Goal: Information Seeking & Learning: Find specific fact

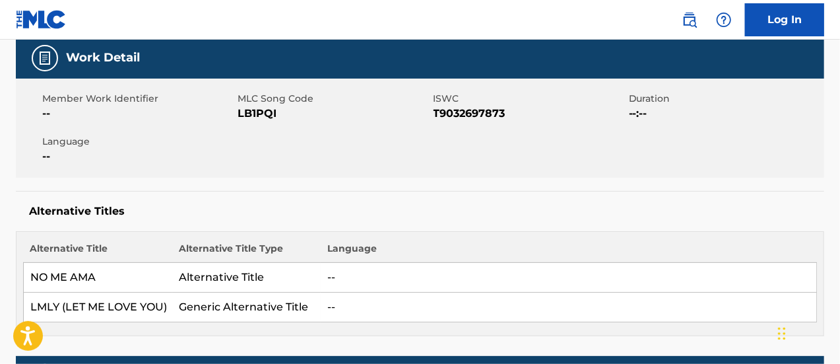
scroll to position [199, 0]
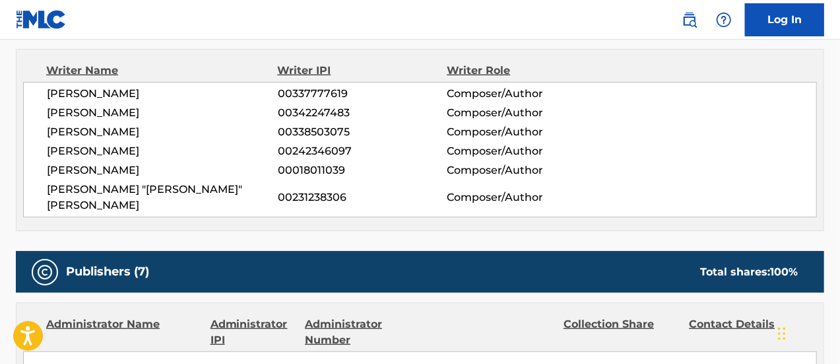
scroll to position [278, 0]
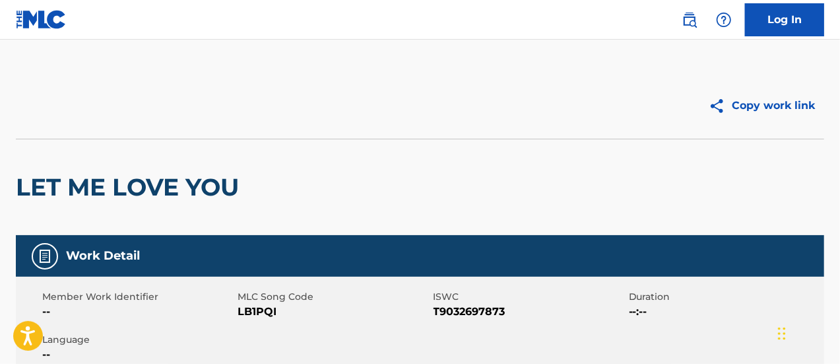
click at [797, 26] on link "Log In" at bounding box center [784, 19] width 79 height 33
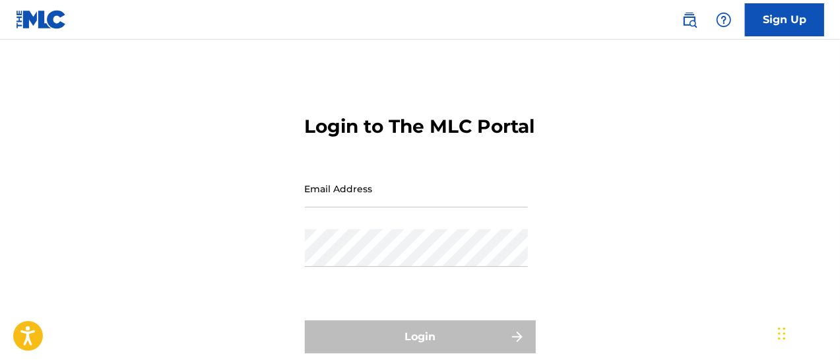
click at [374, 207] on input "Email Address" at bounding box center [416, 189] width 223 height 38
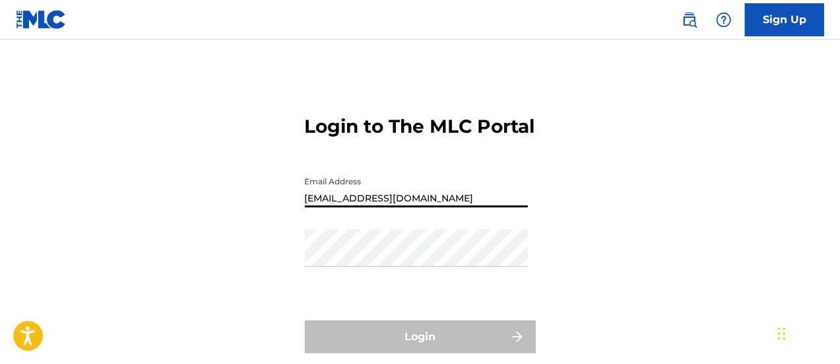
click at [426, 207] on input "julijaramillo4@gmail.com" at bounding box center [416, 189] width 223 height 38
type input "julenne.jaramillo@kobaltmusic.com"
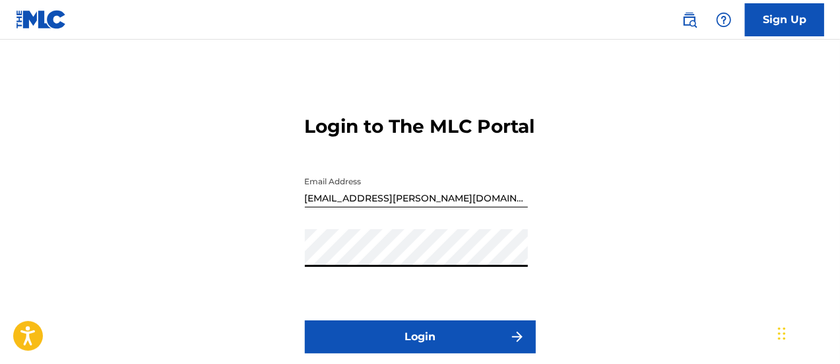
click at [431, 348] on button "Login" at bounding box center [420, 336] width 231 height 33
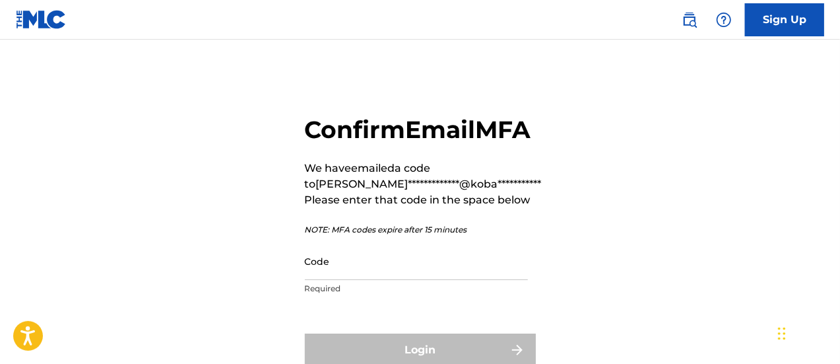
scroll to position [144, 0]
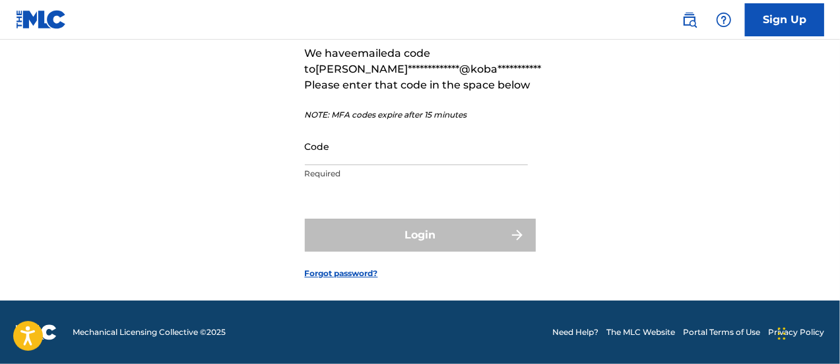
click at [364, 149] on input "Code" at bounding box center [416, 146] width 223 height 38
paste input "586084"
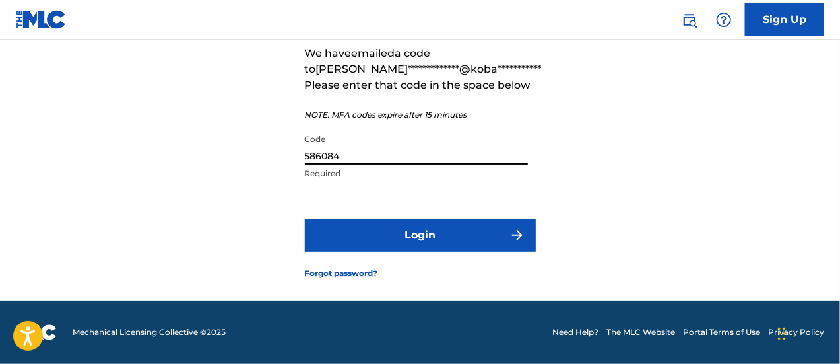
type input "586084"
click at [305, 218] on button "Login" at bounding box center [420, 234] width 231 height 33
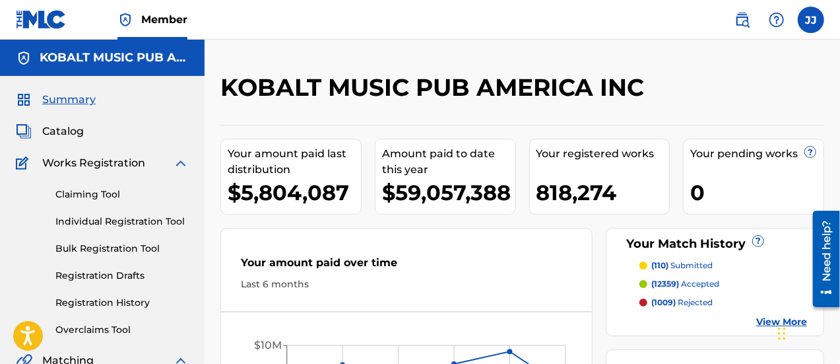
click at [71, 134] on span "Catalog" at bounding box center [63, 131] width 42 height 16
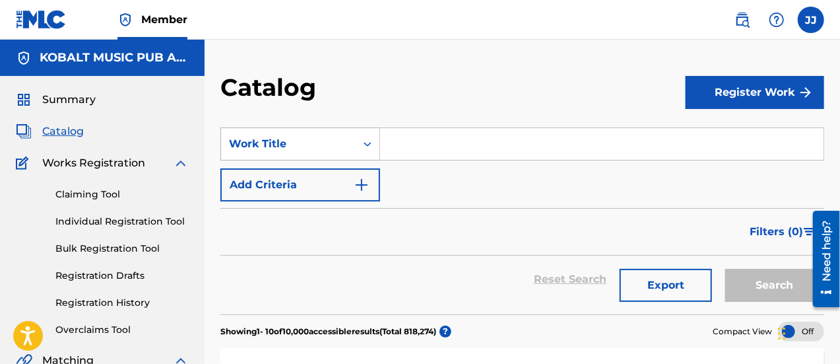
click at [366, 151] on div "Search Form" at bounding box center [368, 144] width 24 height 24
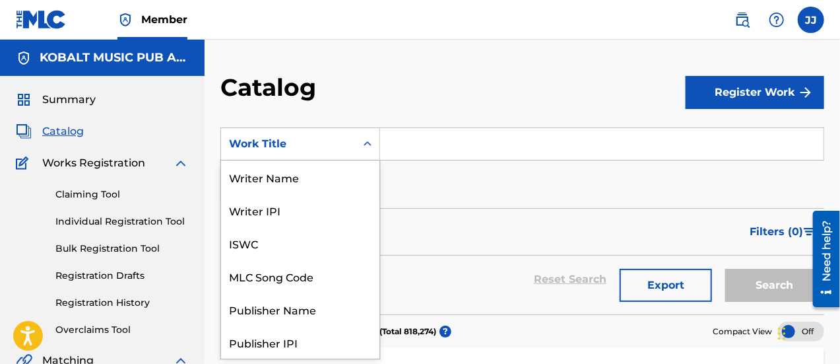
scroll to position [198, 0]
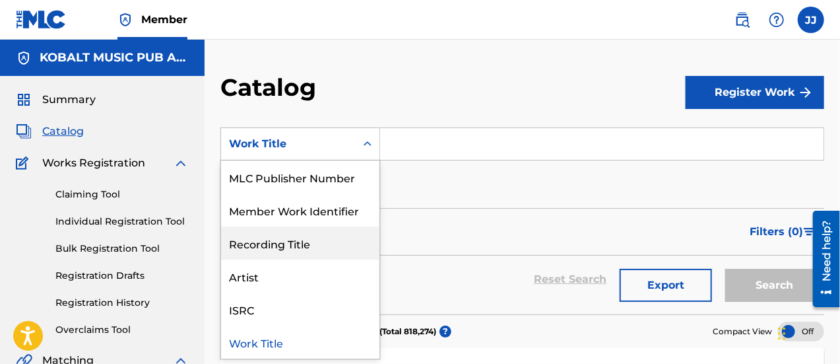
click at [482, 181] on div "SearchWithCriteria8b26cb3e-9387-4a98-b5a9-dbd11cb9e3bb 12 results available. Us…" at bounding box center [522, 164] width 604 height 74
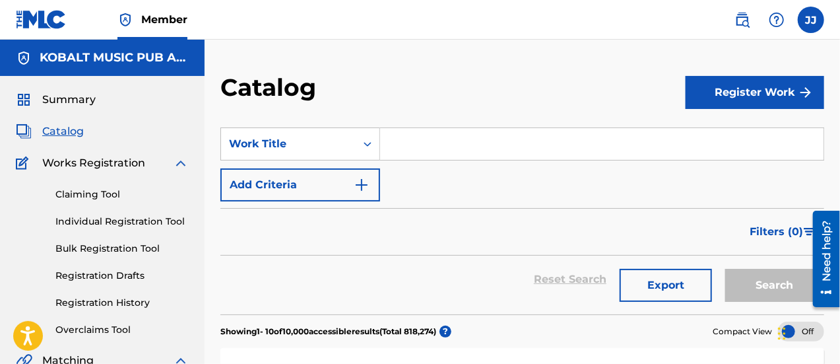
click at [354, 175] on button "Add Criteria" at bounding box center [300, 184] width 160 height 33
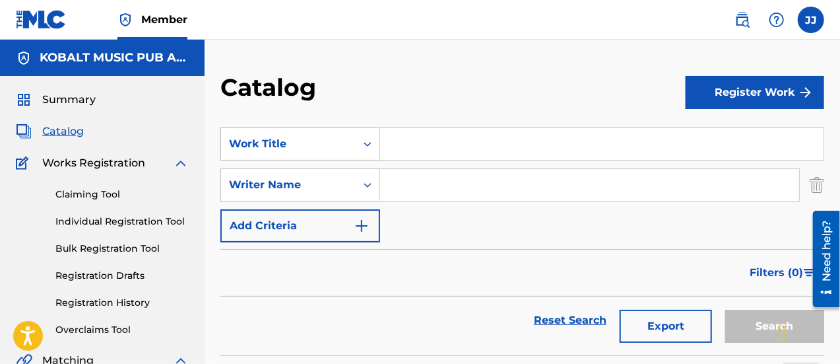
click at [337, 146] on div "Work Title" at bounding box center [288, 144] width 119 height 16
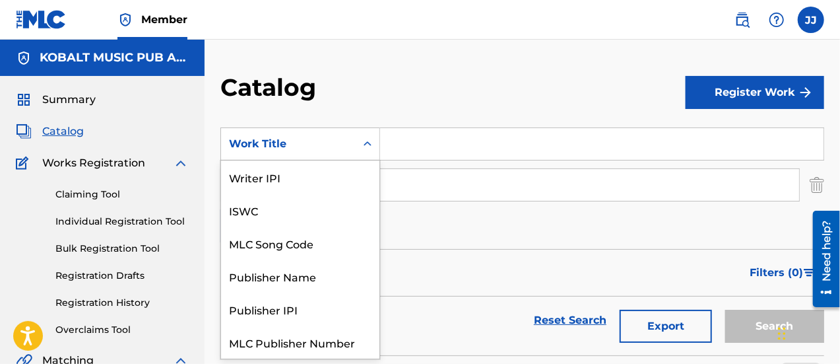
scroll to position [165, 0]
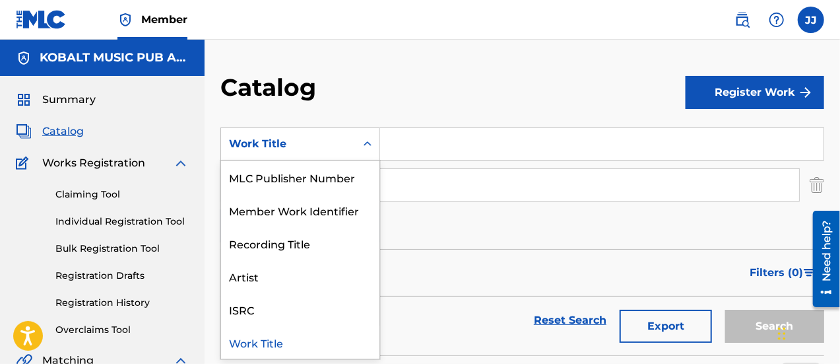
click at [436, 155] on input "Search Form" at bounding box center [601, 144] width 443 height 32
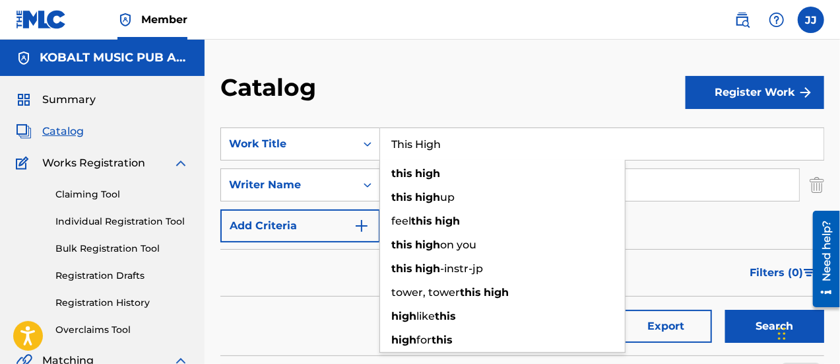
type input "This High"
click at [288, 271] on div "Filters ( 0 )" at bounding box center [522, 273] width 604 height 48
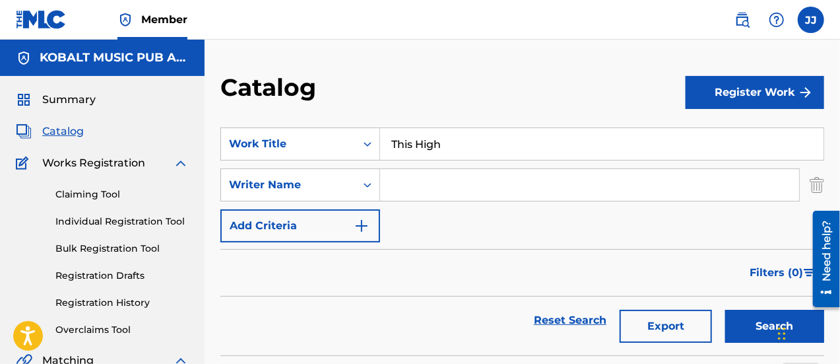
click at [445, 191] on input "Search Form" at bounding box center [589, 185] width 419 height 32
paste input "Cherewick"
type input "Cherewick"
click at [725, 309] on button "Search" at bounding box center [774, 325] width 99 height 33
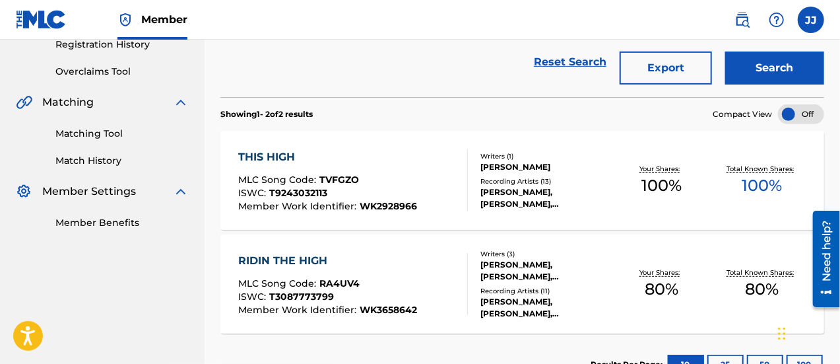
scroll to position [288, 0]
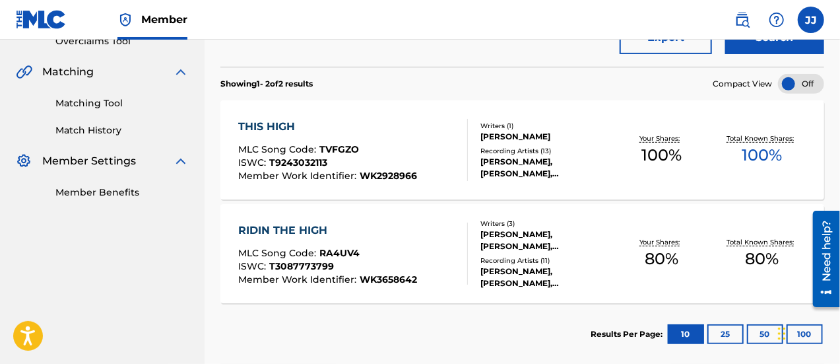
click at [424, 133] on div "THIS HIGH MLC Song Code : TVFGZO ISWC : T9243032113 Member Work Identifier : WK…" at bounding box center [353, 150] width 230 height 62
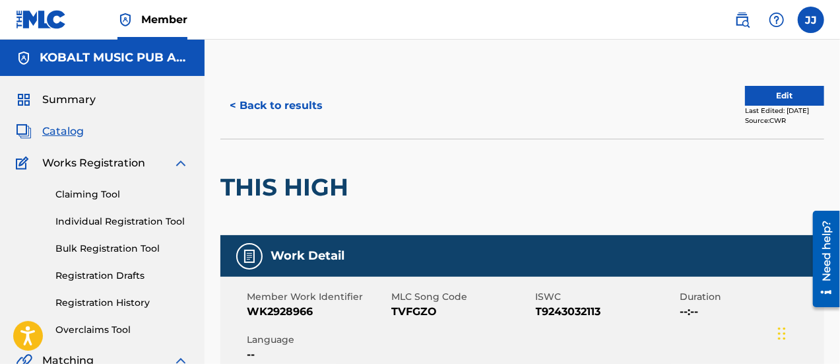
click at [299, 101] on button "< Back to results" at bounding box center [276, 105] width 112 height 33
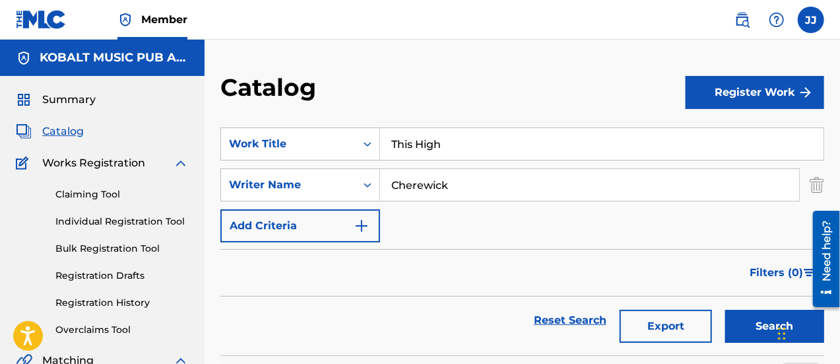
click at [444, 151] on input "This High" at bounding box center [601, 144] width 443 height 32
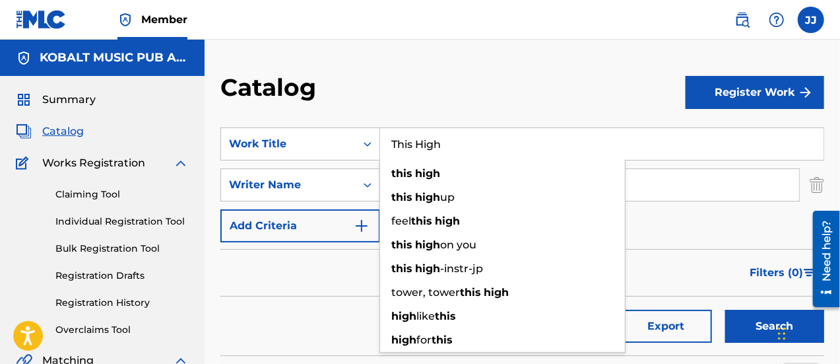
click at [444, 151] on input "This High" at bounding box center [601, 144] width 443 height 32
type input "l"
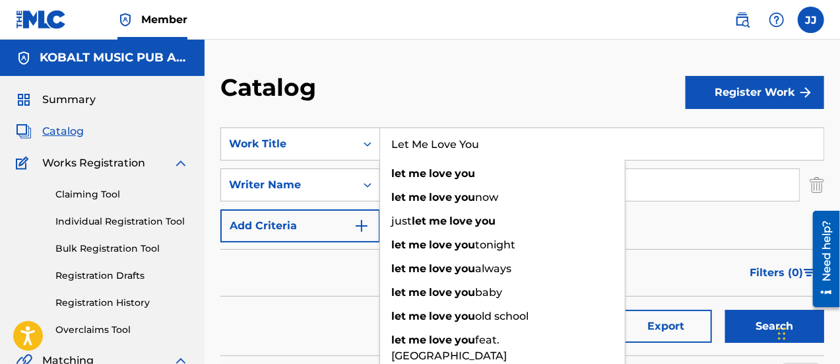
type input "Let Me Love You"
click at [482, 96] on div "Catalog" at bounding box center [452, 92] width 465 height 39
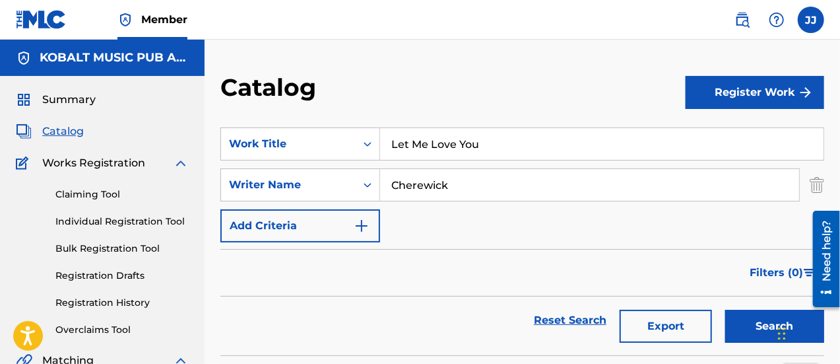
click at [479, 187] on input "Cherewick" at bounding box center [589, 185] width 419 height 32
click at [725, 309] on button "Search" at bounding box center [774, 325] width 99 height 33
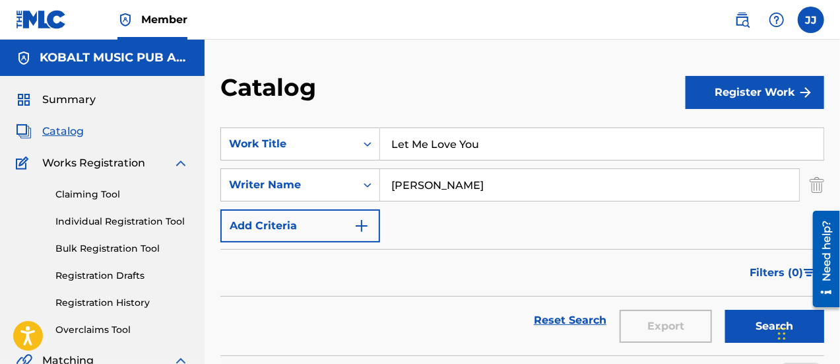
click at [445, 195] on input "Houff" at bounding box center [589, 185] width 419 height 32
type input "Storch"
click at [725, 309] on button "Search" at bounding box center [774, 325] width 99 height 33
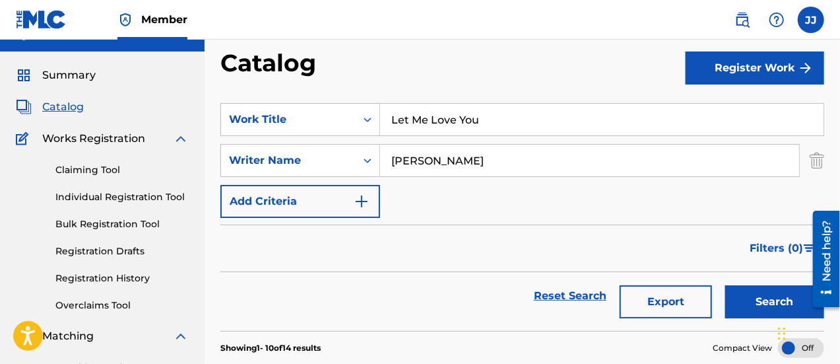
scroll to position [21, 0]
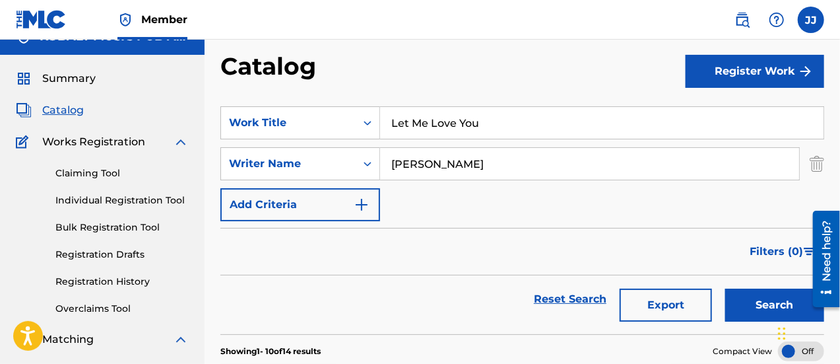
click at [384, 174] on input "Storch" at bounding box center [589, 164] width 419 height 32
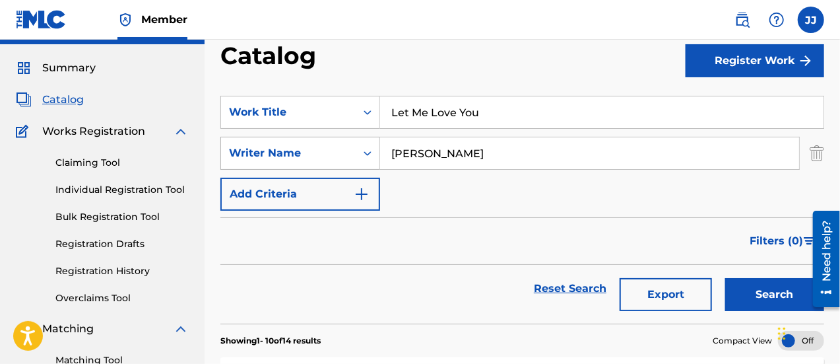
click at [371, 163] on div "Search Form" at bounding box center [368, 153] width 24 height 24
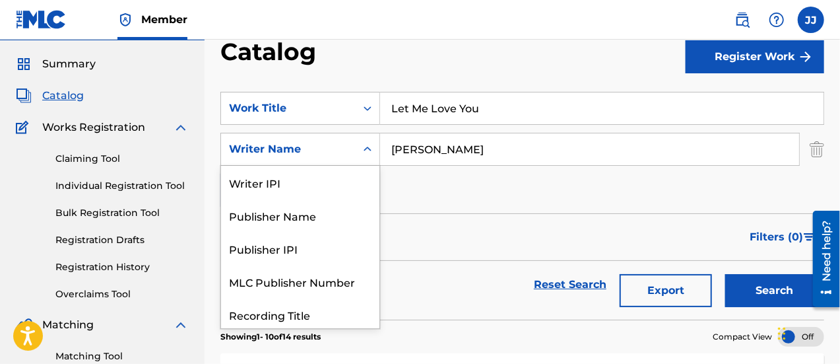
scroll to position [66, 0]
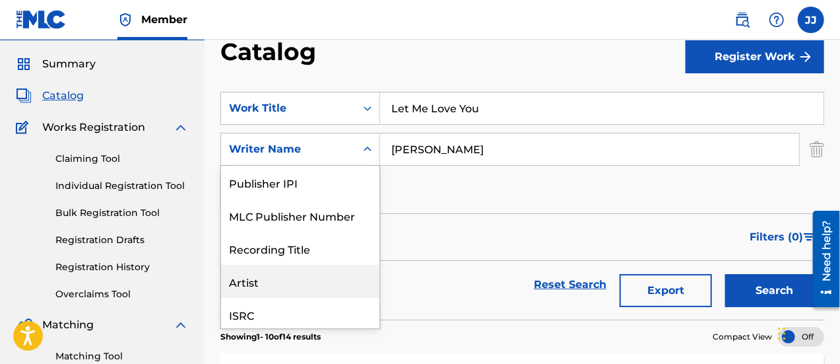
click at [269, 287] on div "Artist" at bounding box center [300, 281] width 158 height 33
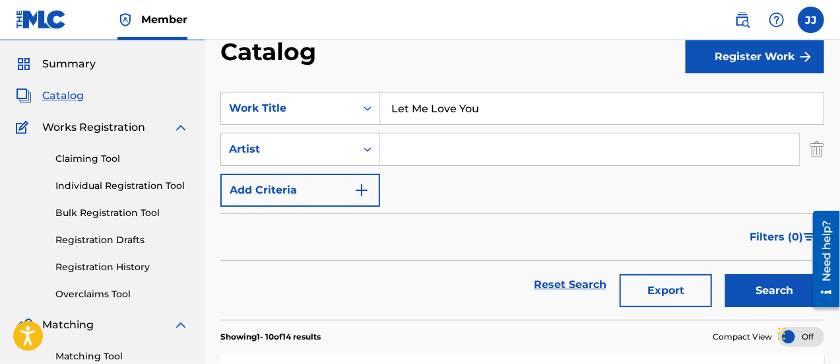
click at [449, 147] on input "Search Form" at bounding box center [589, 149] width 419 height 32
type input "Mario"
click at [725, 274] on button "Search" at bounding box center [774, 290] width 99 height 33
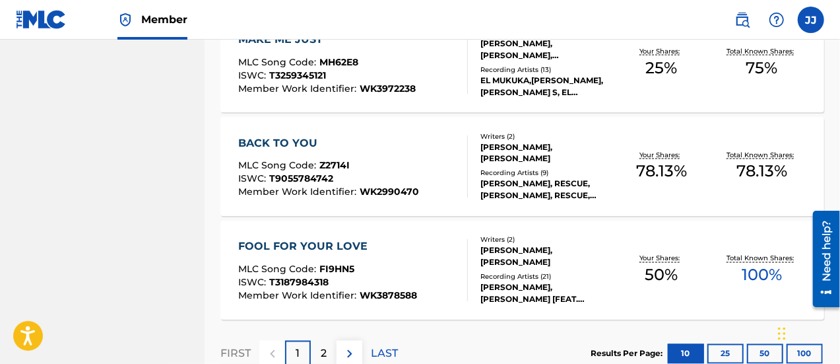
scroll to position [1186, 0]
